Goal: Task Accomplishment & Management: Complete application form

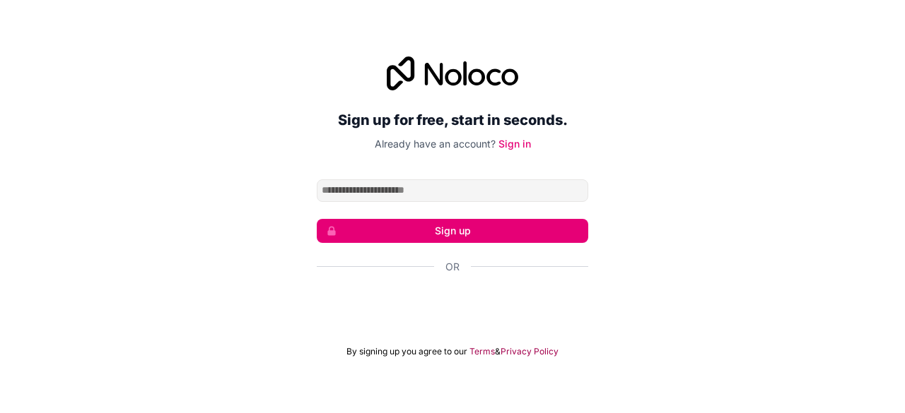
click at [360, 185] on input "Email address" at bounding box center [452, 191] width 271 height 23
type input "**********"
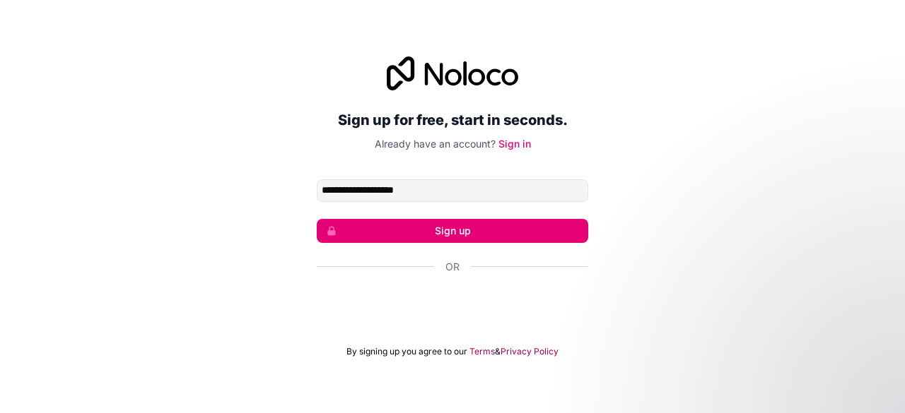
click at [410, 223] on button "Sign up" at bounding box center [452, 231] width 271 height 24
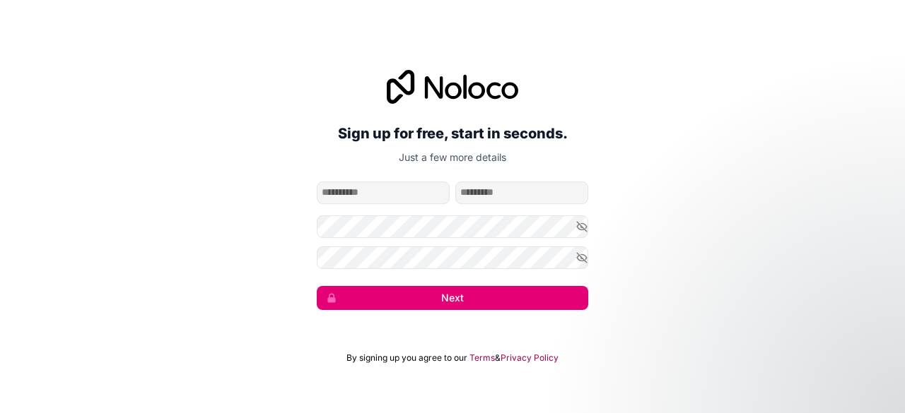
click at [387, 189] on input "given-name" at bounding box center [383, 193] width 133 height 23
type input "*"
click at [476, 194] on input "family-name" at bounding box center [521, 193] width 133 height 23
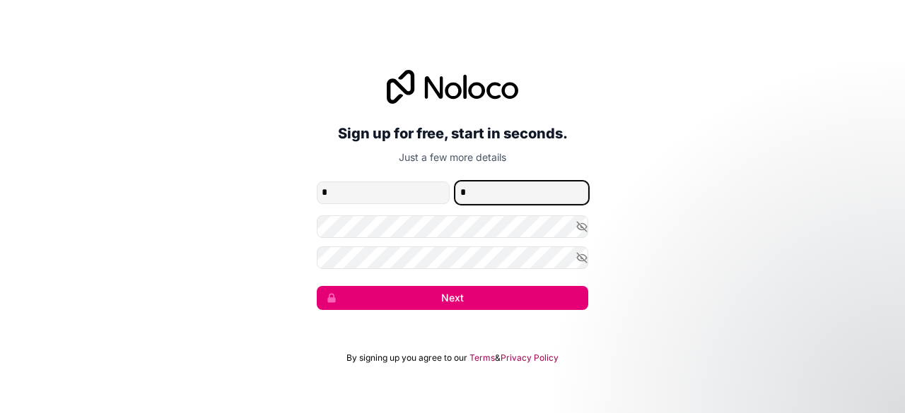
type input "*"
click at [581, 223] on icon "button" at bounding box center [582, 226] width 10 height 6
click at [578, 261] on icon "button" at bounding box center [581, 258] width 13 height 13
click at [464, 298] on button "Next" at bounding box center [452, 298] width 271 height 24
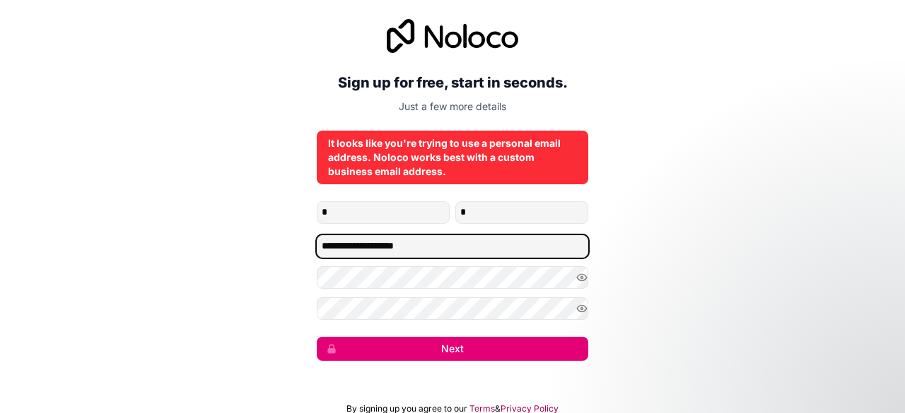
click at [433, 242] on input "**********" at bounding box center [452, 246] width 271 height 23
click at [433, 242] on input "Email address" at bounding box center [452, 246] width 271 height 23
type input "*"
